Goal: Navigation & Orientation: Find specific page/section

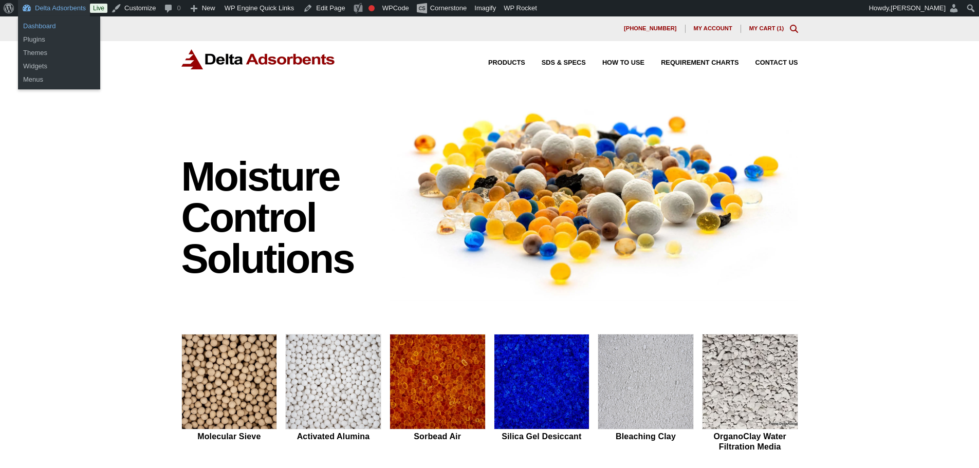
click at [39, 32] on link "Dashboard" at bounding box center [59, 26] width 82 height 13
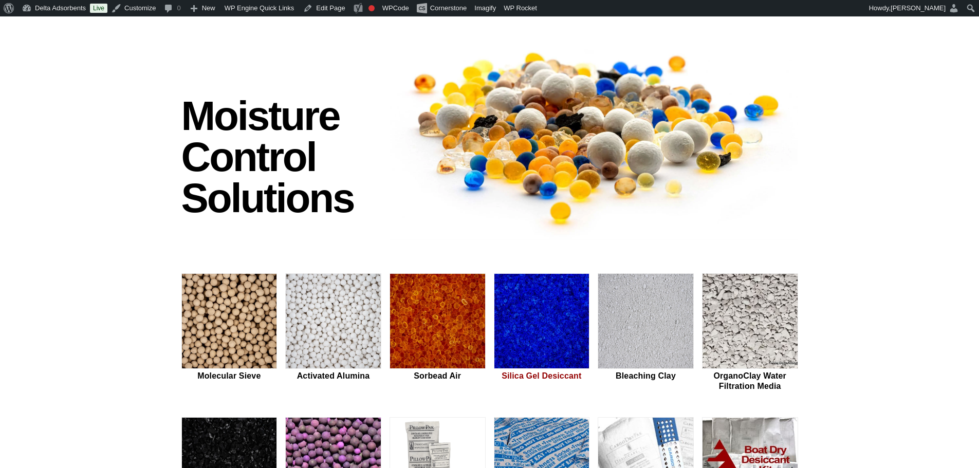
scroll to position [68, 0]
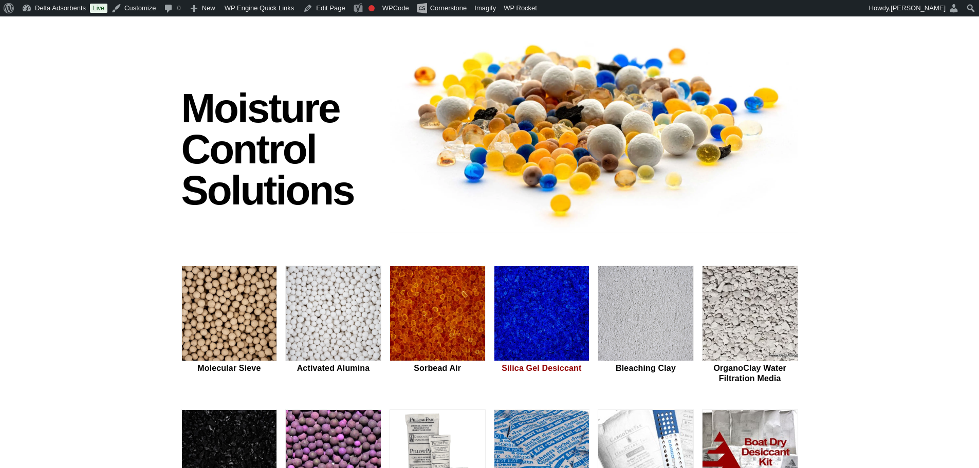
click at [518, 312] on img at bounding box center [541, 314] width 95 height 96
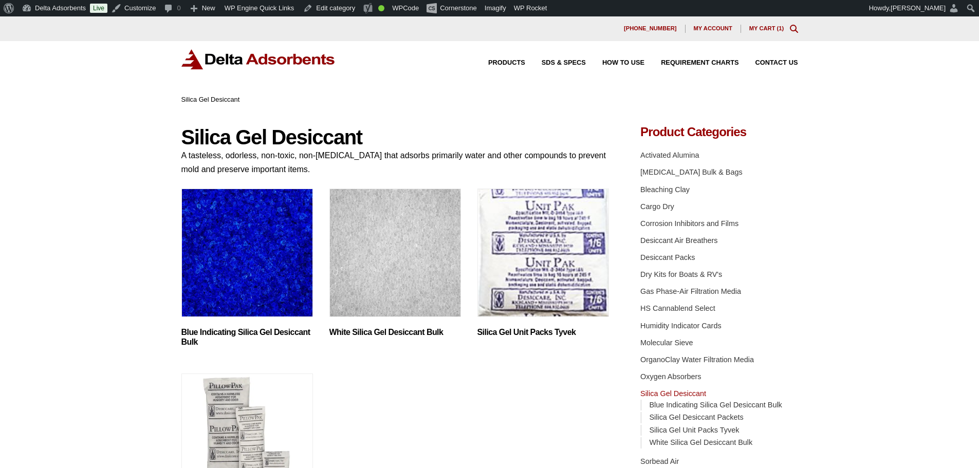
click at [356, 277] on img "Visit product category White Silica Gel Desiccant Bulk" at bounding box center [395, 253] width 132 height 129
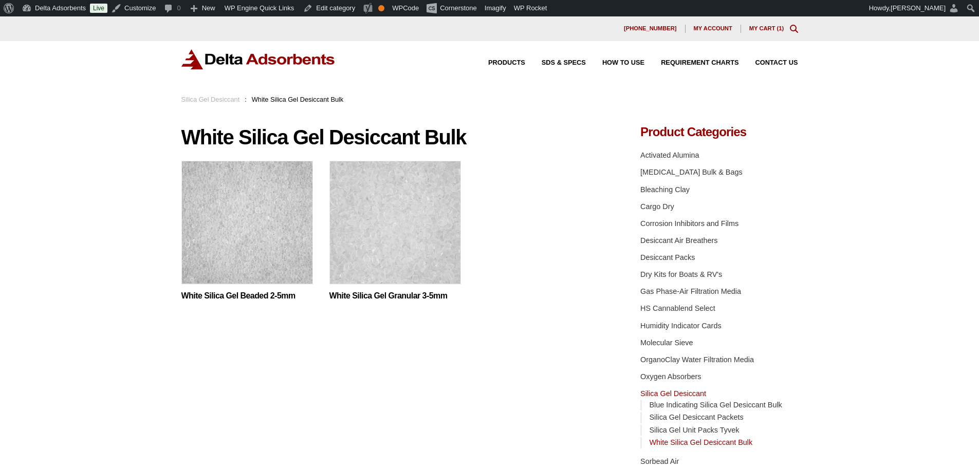
click at [243, 52] on img at bounding box center [258, 59] width 154 height 20
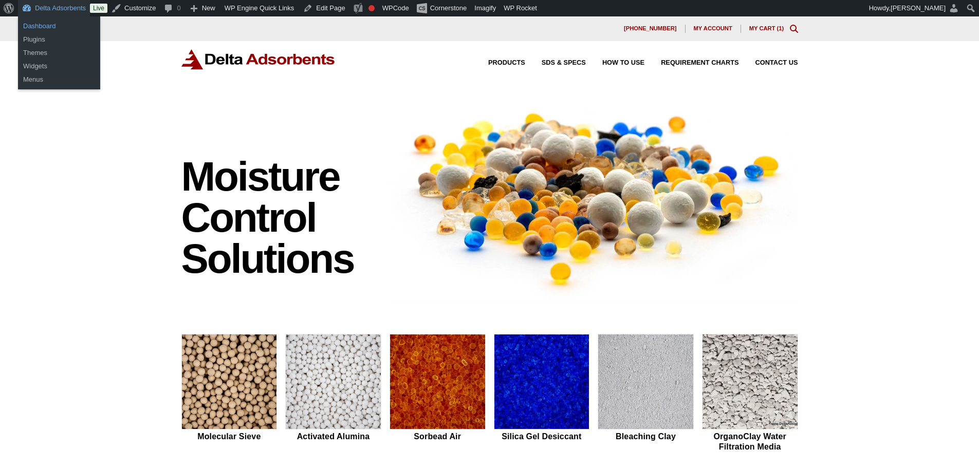
click at [43, 25] on link "Dashboard" at bounding box center [59, 26] width 82 height 13
click at [42, 25] on link "Dashboard" at bounding box center [59, 26] width 82 height 13
click at [38, 30] on link "Dashboard" at bounding box center [59, 26] width 82 height 13
click at [55, 21] on link "Dashboard" at bounding box center [59, 26] width 82 height 13
click at [57, 23] on link "Dashboard" at bounding box center [59, 26] width 82 height 13
